Goal: Check status: Check status

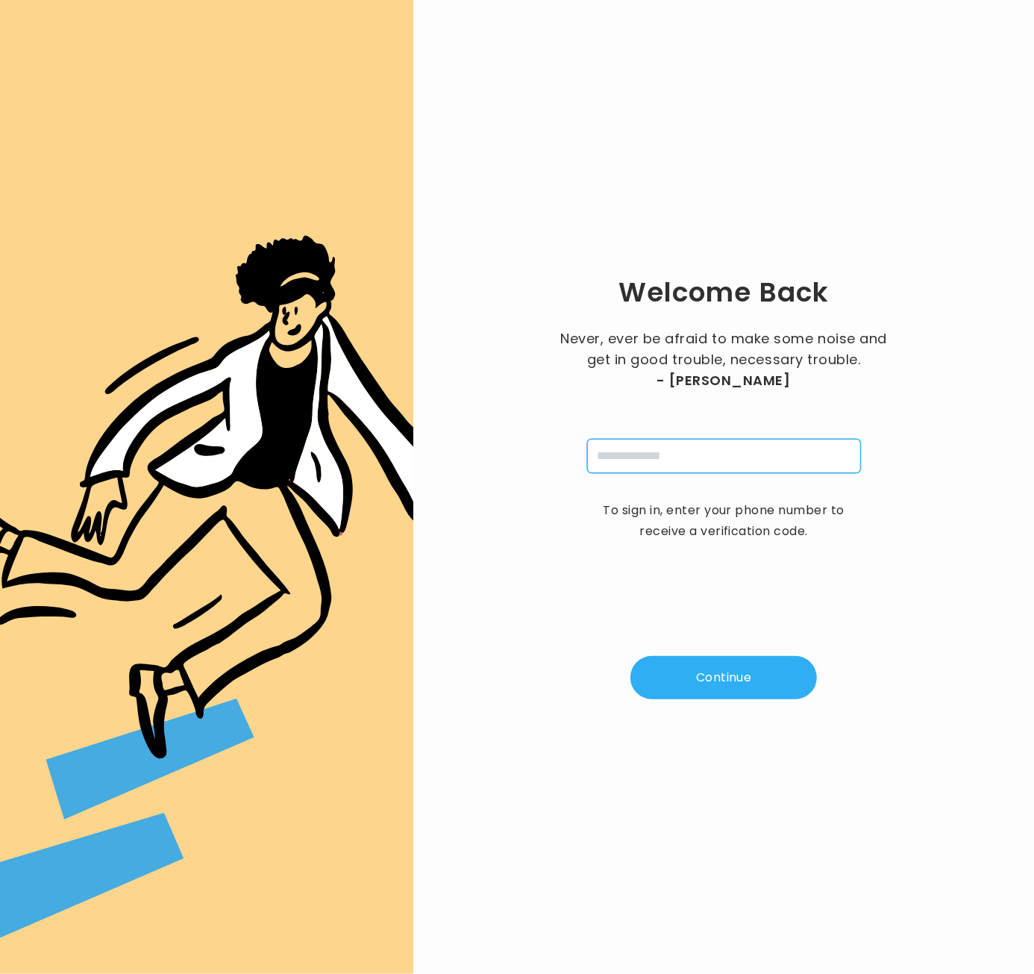
click at [707, 454] on input "tel" at bounding box center [724, 456] width 274 height 34
type input "**********"
drag, startPoint x: 727, startPoint y: 649, endPoint x: 722, endPoint y: 669, distance: 20.3
click at [727, 648] on div "**********" at bounding box center [723, 487] width 573 height 926
click at [716, 685] on button "Continue" at bounding box center [723, 677] width 187 height 43
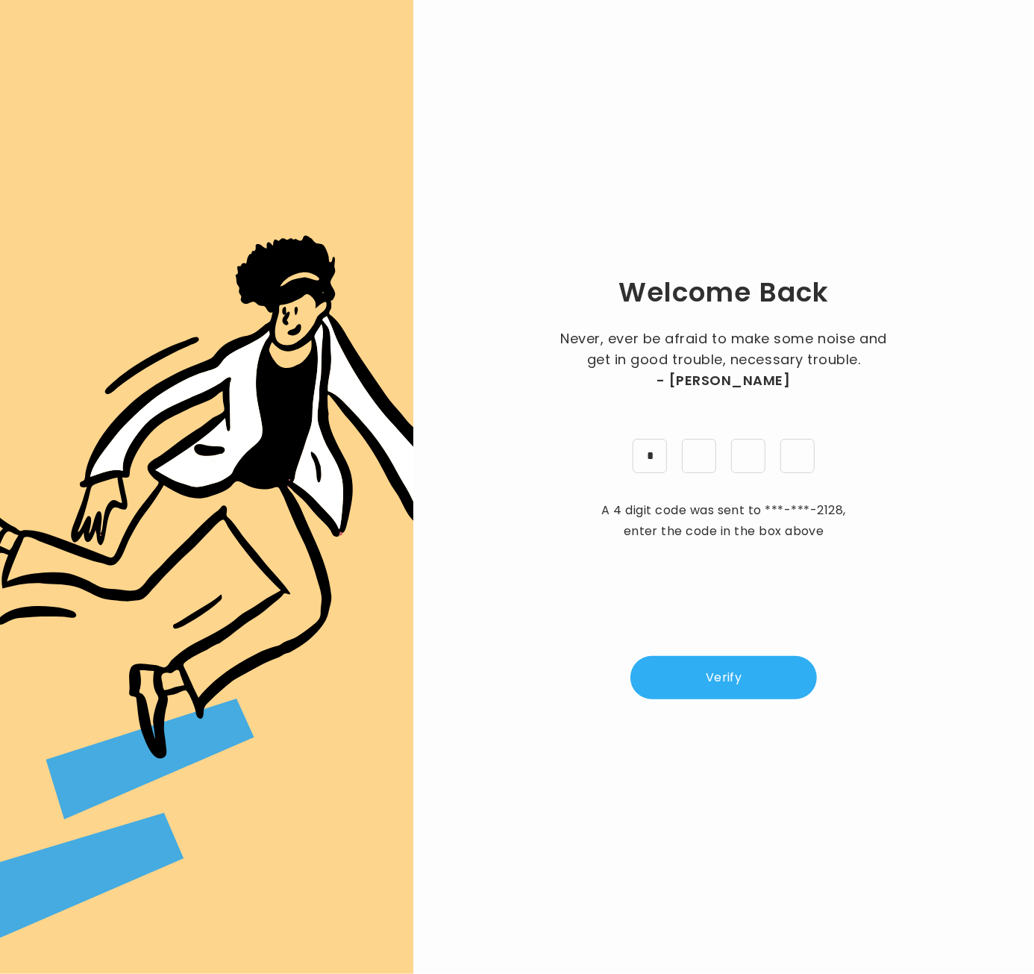
type input "*"
click at [769, 699] on button "Verify" at bounding box center [723, 677] width 187 height 43
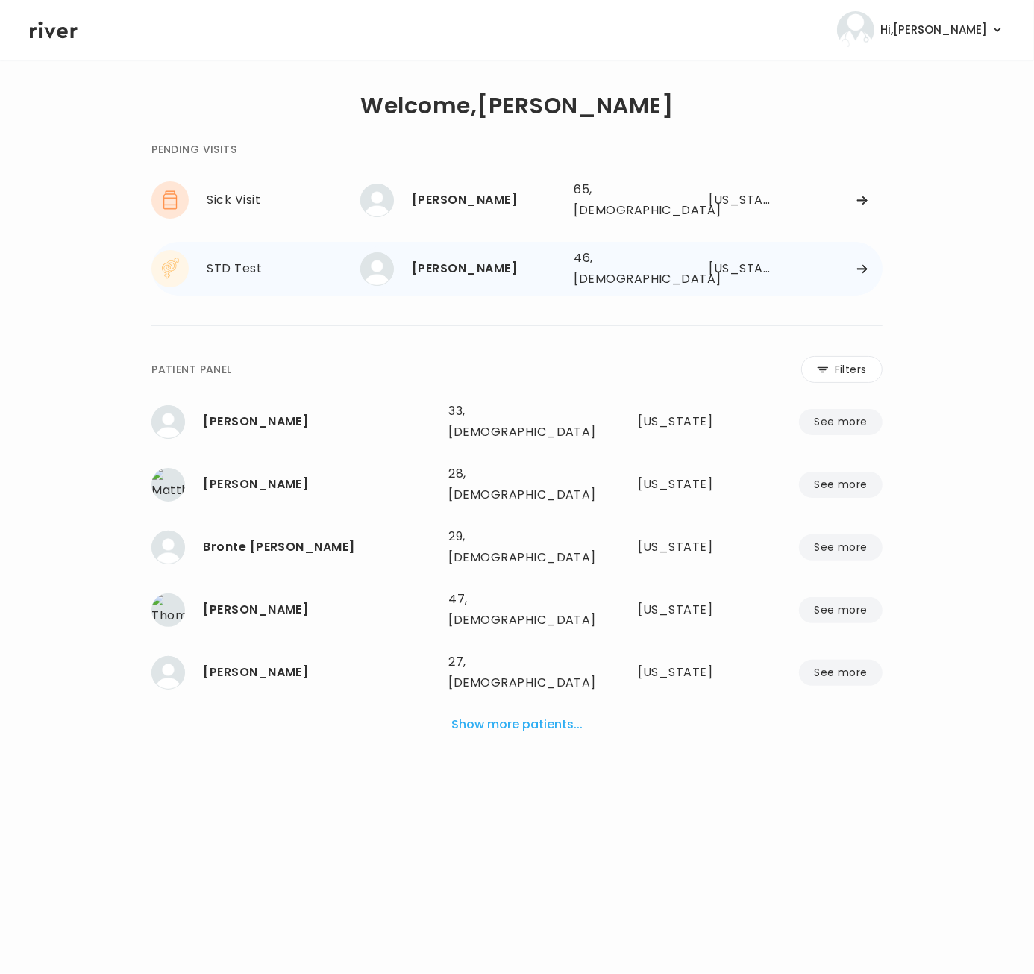
click at [460, 262] on div "Joshua Suttle" at bounding box center [487, 268] width 150 height 21
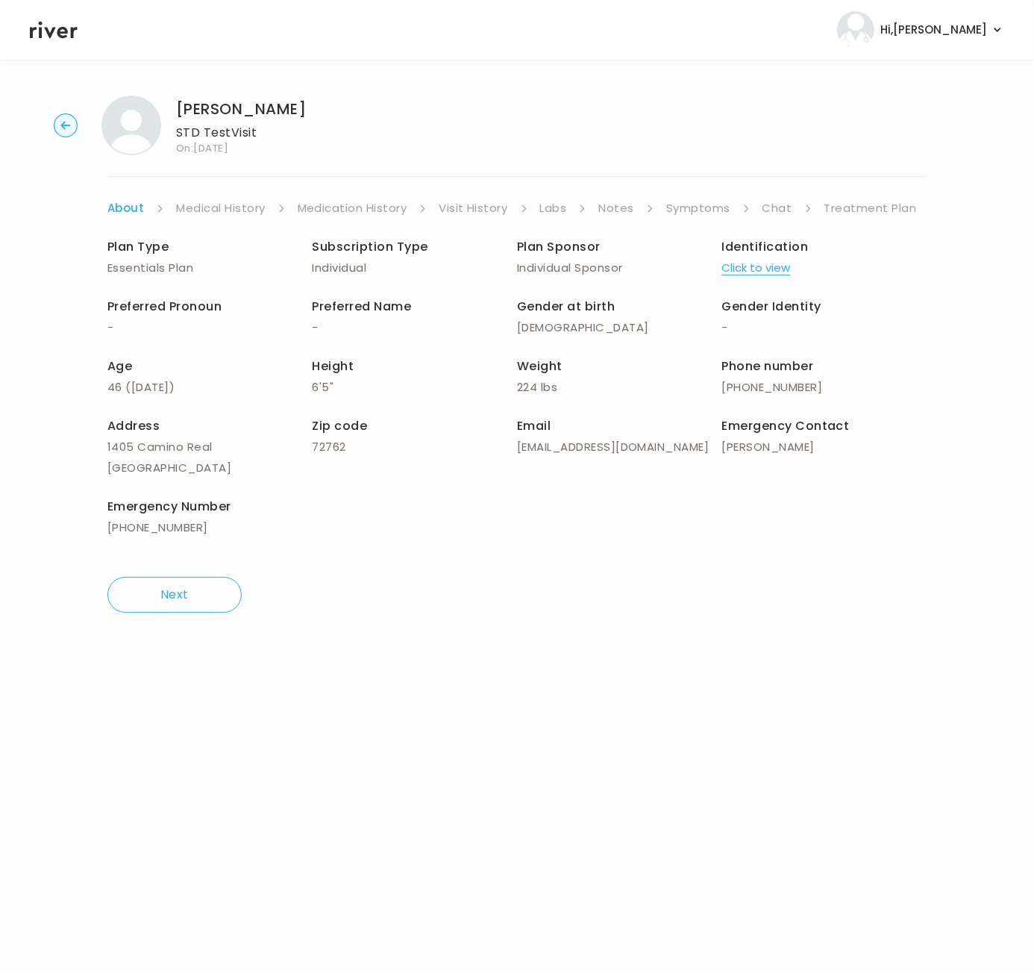
click at [774, 212] on link "Chat" at bounding box center [778, 208] width 30 height 21
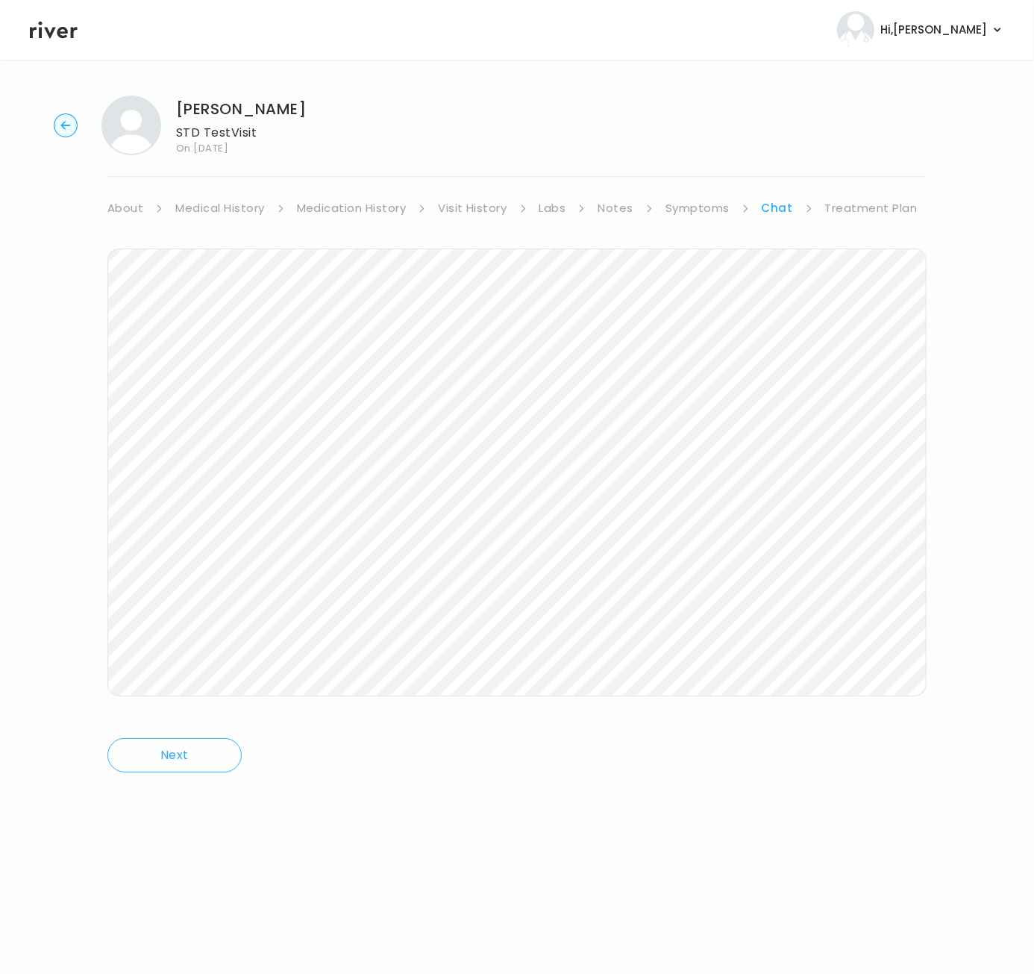
click at [853, 204] on link "Treatment Plan" at bounding box center [871, 208] width 93 height 21
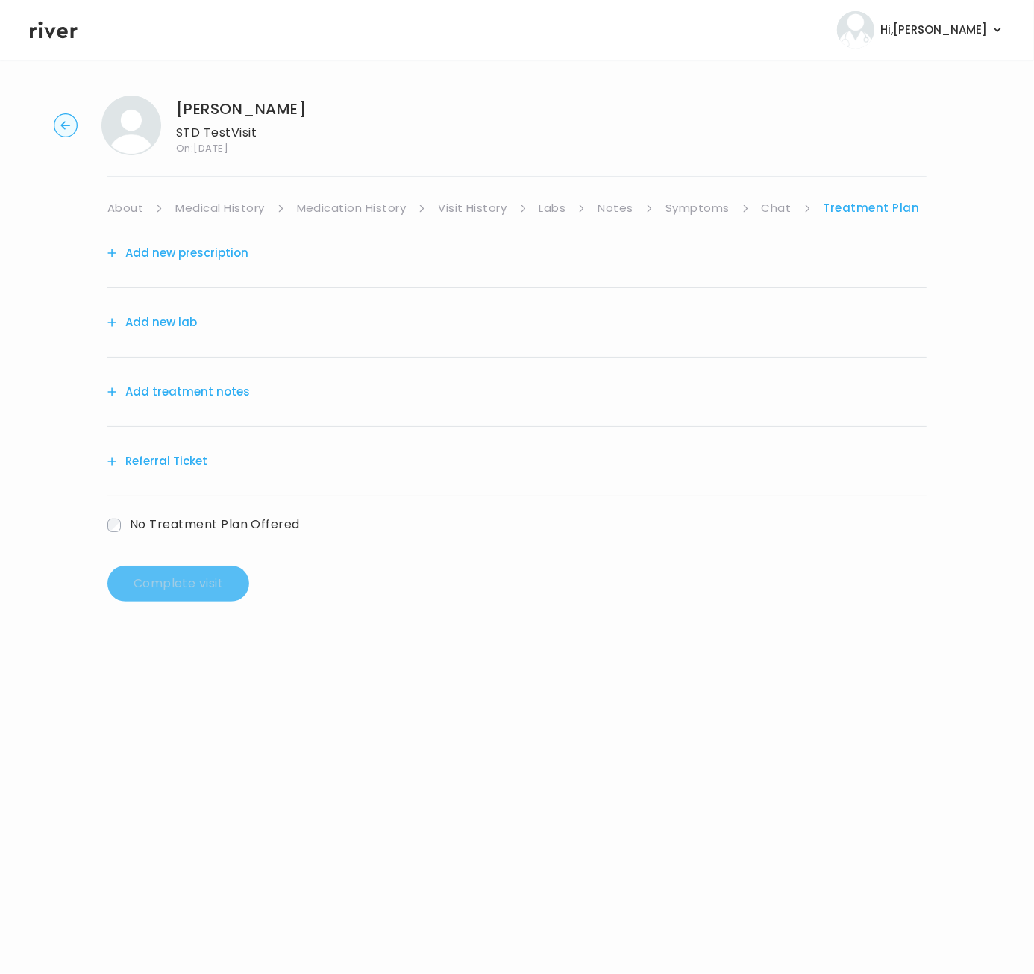
click at [765, 204] on link "Chat" at bounding box center [777, 208] width 30 height 21
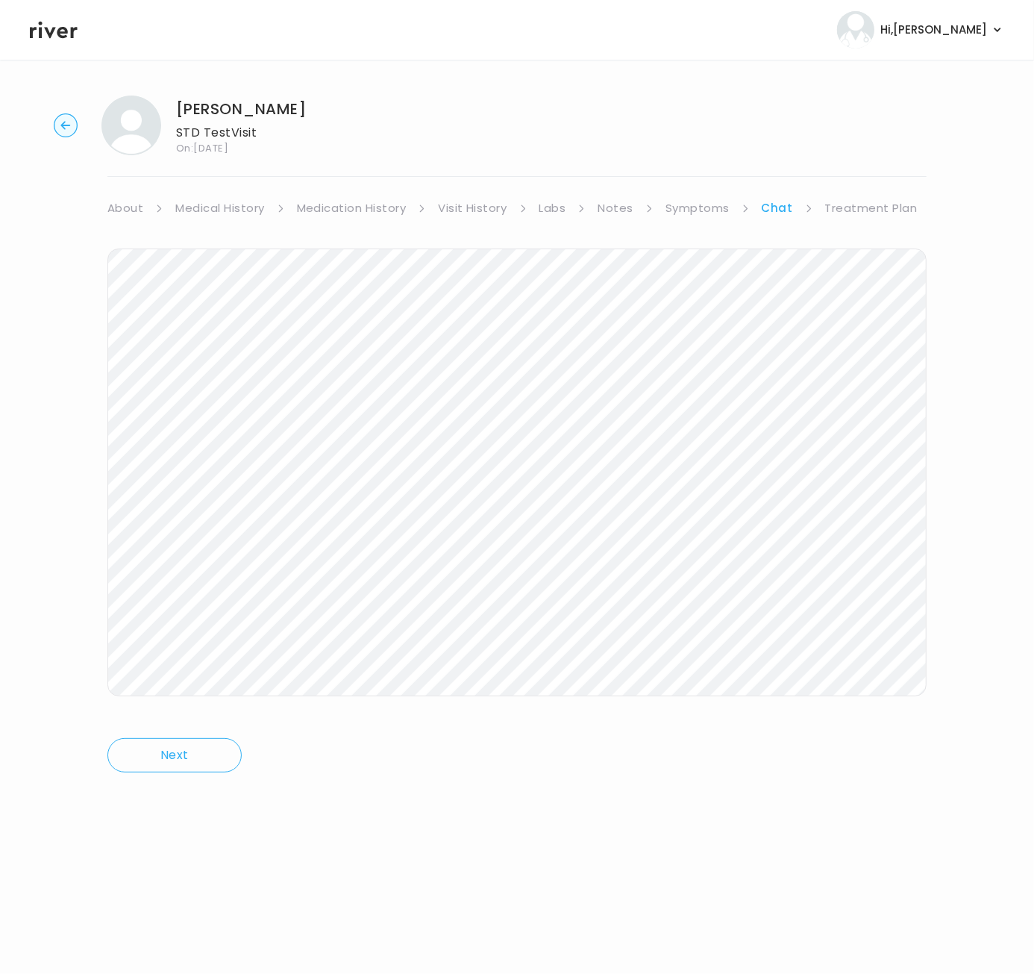
click at [699, 217] on link "Symptoms" at bounding box center [698, 208] width 64 height 21
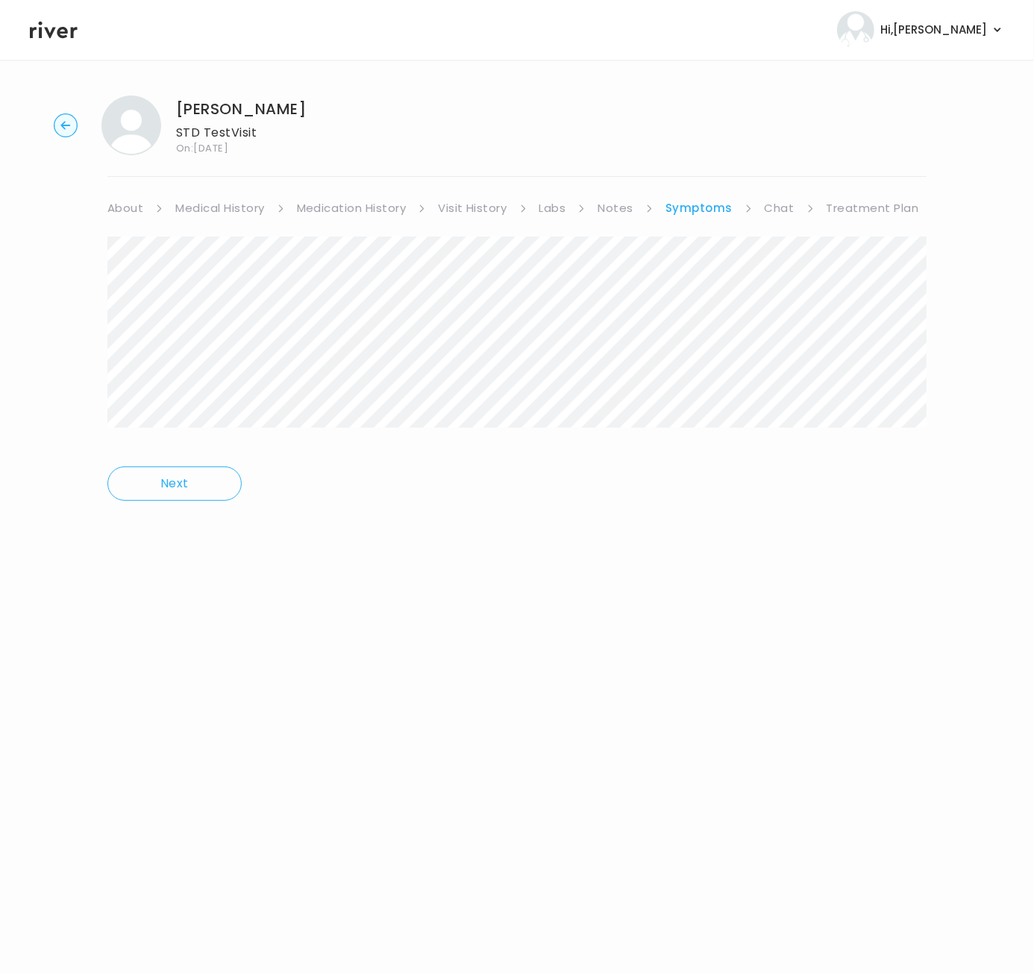
click at [482, 211] on link "Visit History" at bounding box center [472, 208] width 69 height 21
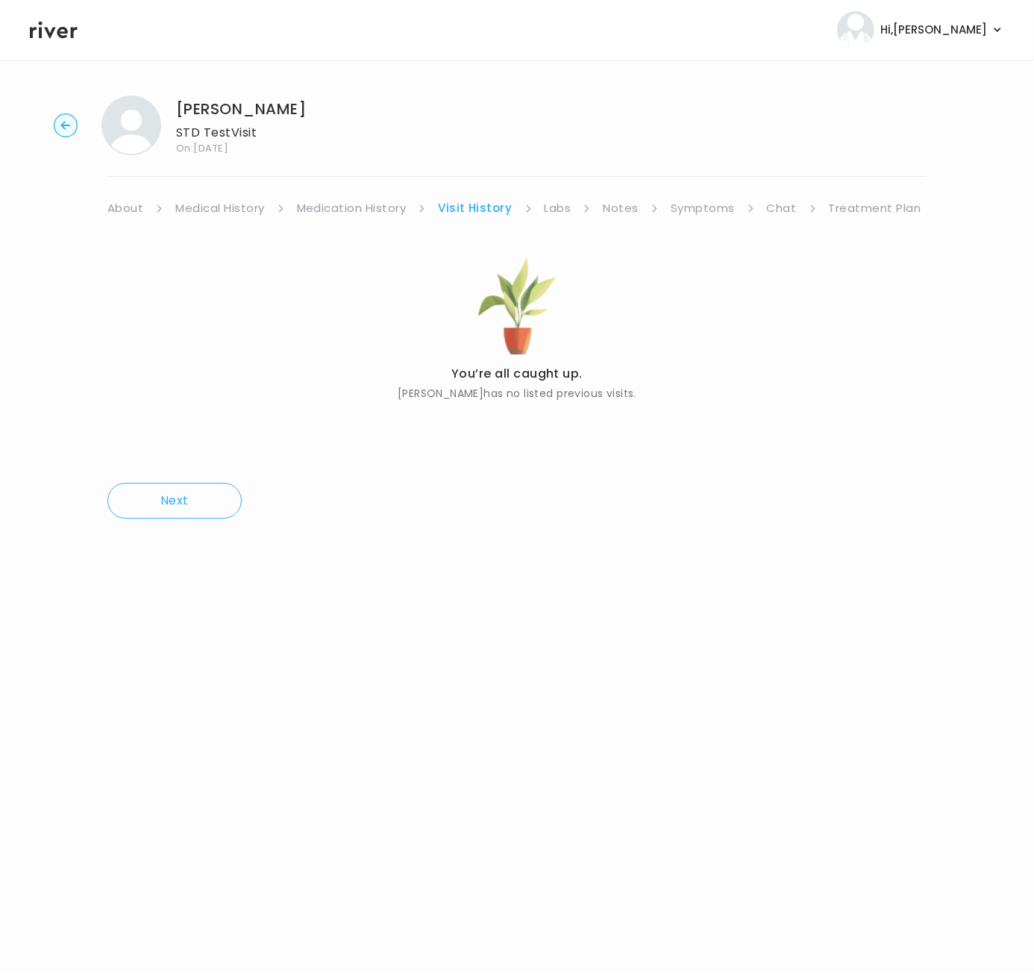
click at [377, 212] on link "Medication History" at bounding box center [352, 208] width 110 height 21
click at [239, 221] on div "You’re all caught up. There are no listed medications for Joshua Suttle . Next" at bounding box center [516, 378] width 819 height 318
click at [234, 211] on link "Medical History" at bounding box center [219, 208] width 89 height 21
